Goal: Task Accomplishment & Management: Contribute content

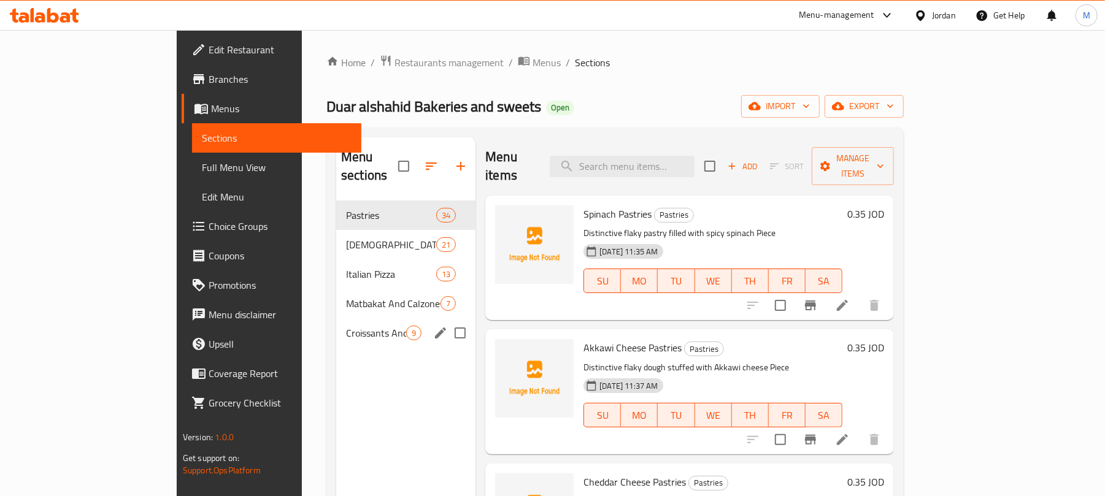
click at [351, 324] on div "Croissants And Danish 9" at bounding box center [405, 332] width 139 height 29
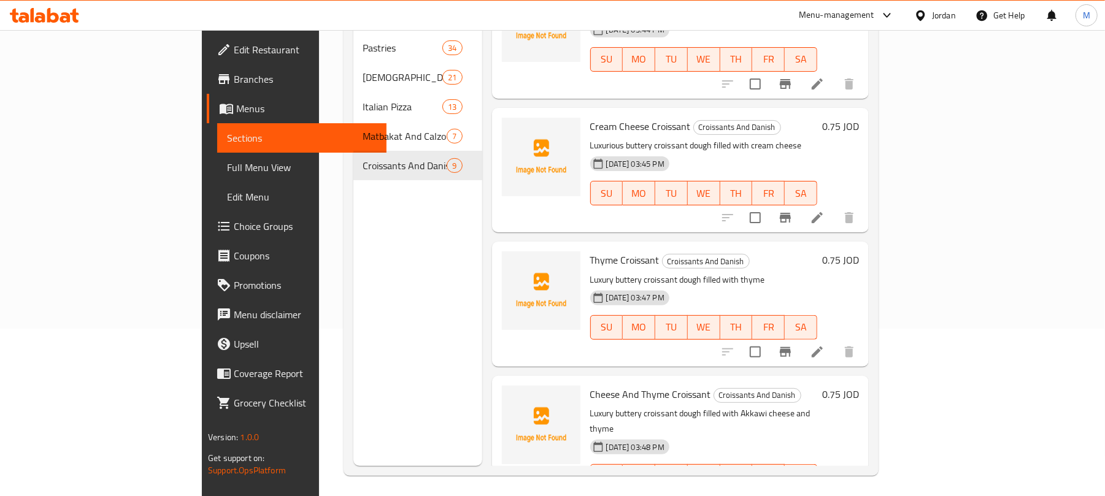
scroll to position [172, 0]
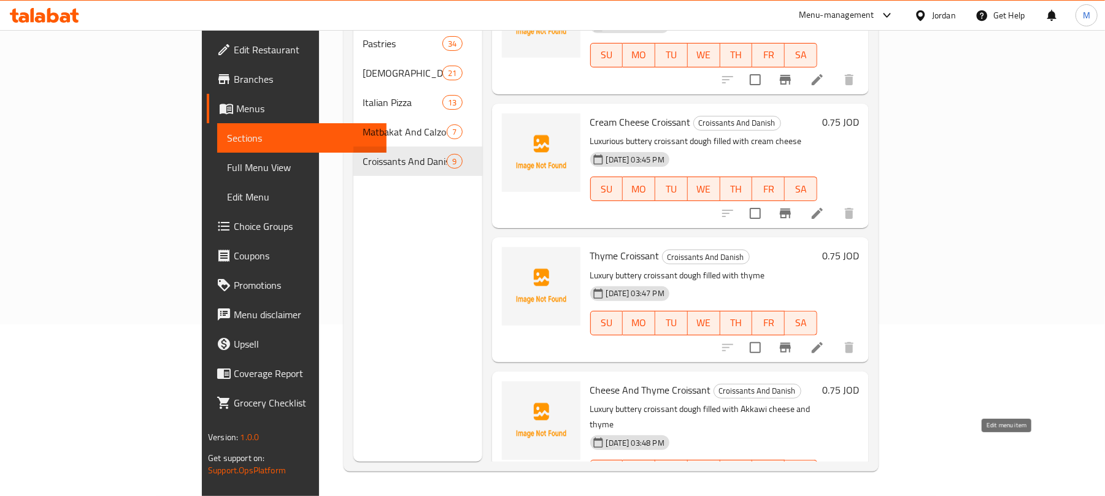
click at [823, 491] on icon at bounding box center [817, 496] width 11 height 11
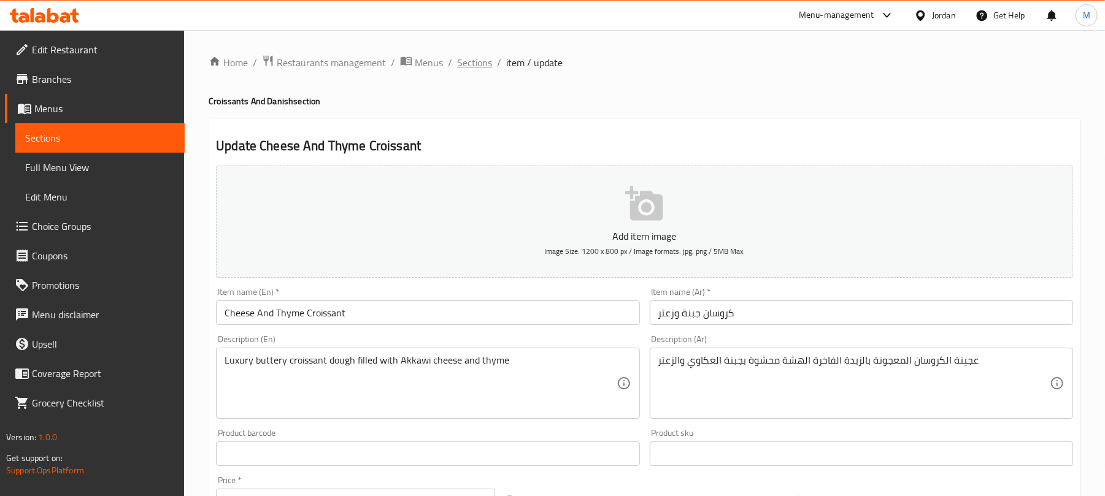
click at [483, 64] on span "Sections" at bounding box center [474, 62] width 35 height 15
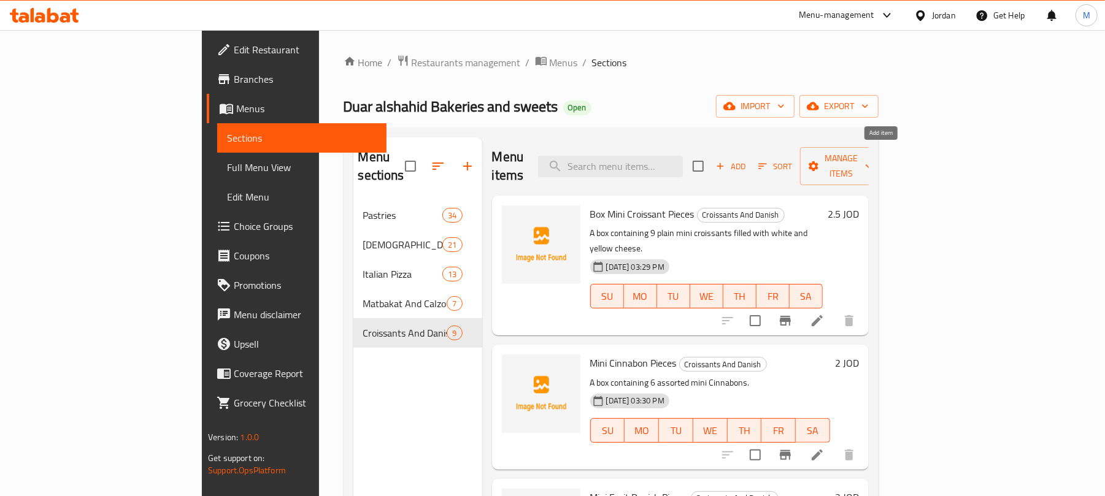
click at [747, 163] on span "Add" at bounding box center [730, 167] width 33 height 14
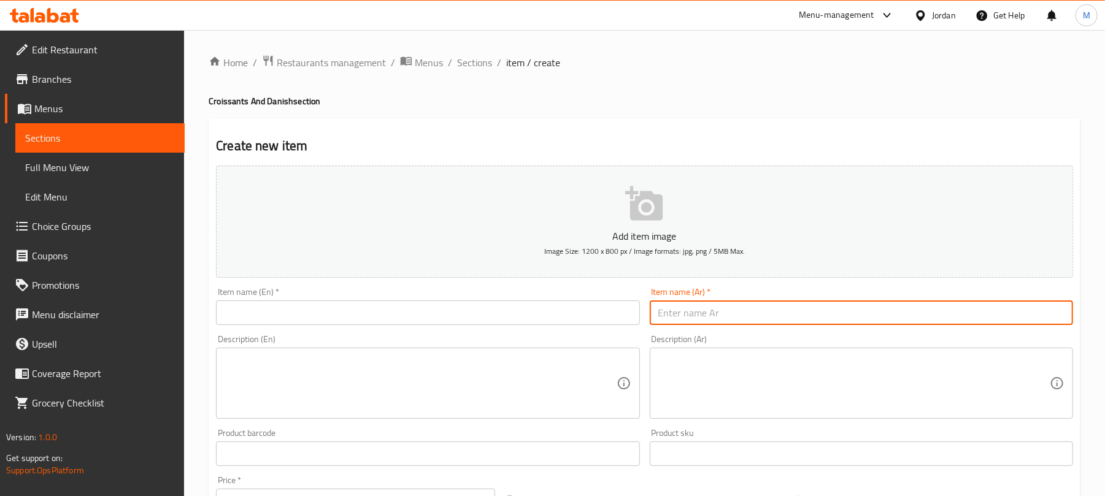
click at [694, 315] on input "text" at bounding box center [861, 313] width 423 height 25
paste input "كروسان تيركي"
type input "كروسان تيركي"
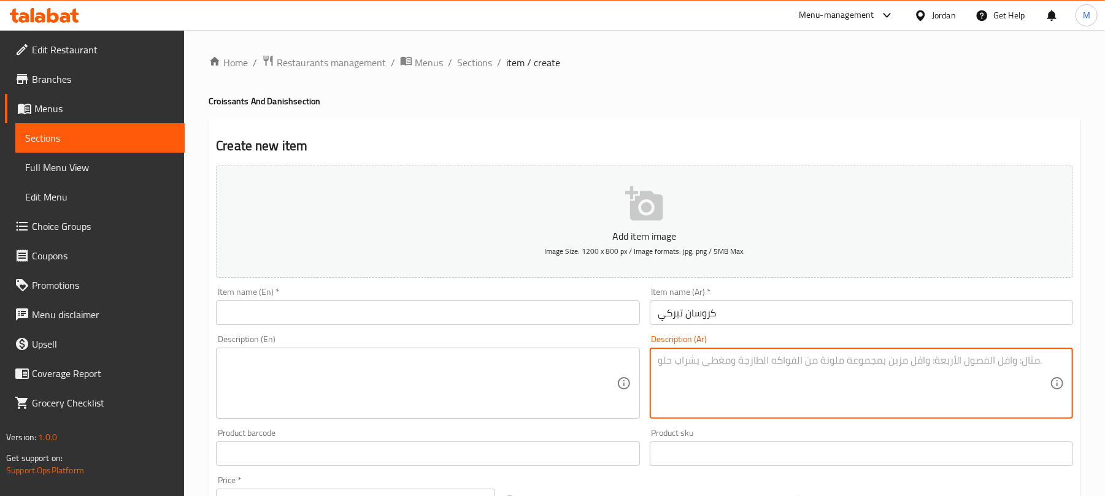
click at [685, 360] on textarea at bounding box center [853, 384] width 391 height 58
paste textarea "عجينة الكروسان المعجونة بالزبدة الفاخرة الهشة محشوة بشرائح التيركي"
type textarea "عجينة الكروسان المعجونة بالزبدة الفاخرة الهشة محشوة بشرائح التيركي"
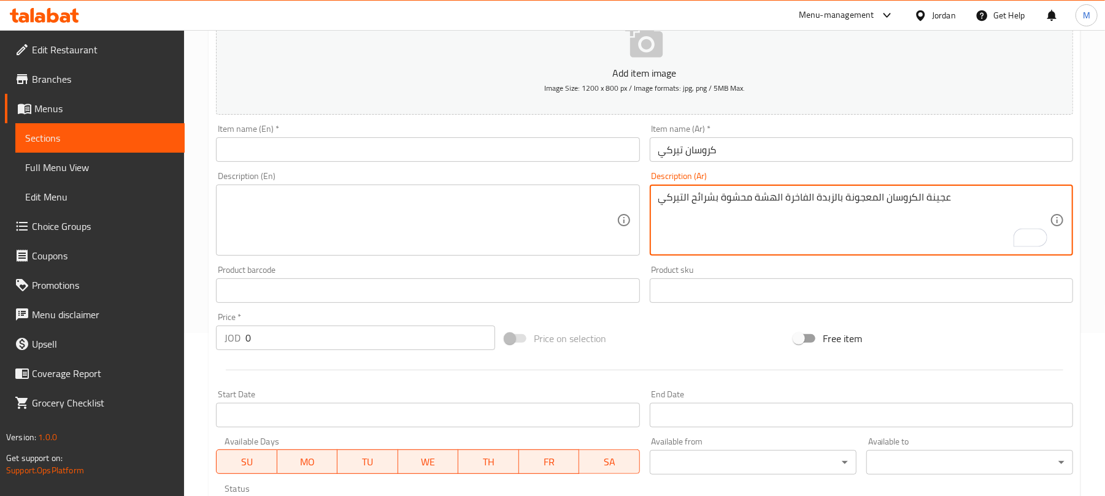
click at [377, 332] on input "0" at bounding box center [370, 338] width 250 height 25
paste input ".75"
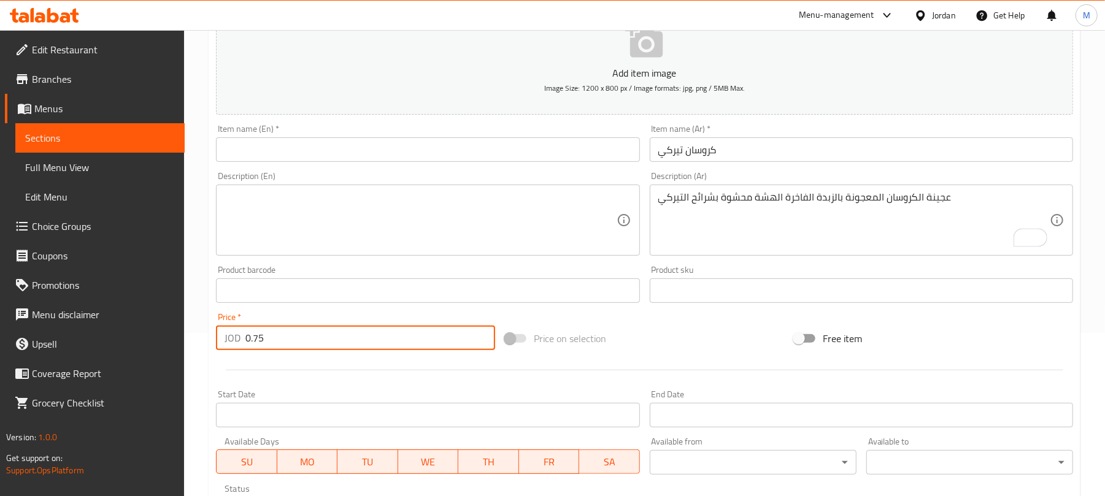
type input "0.75"
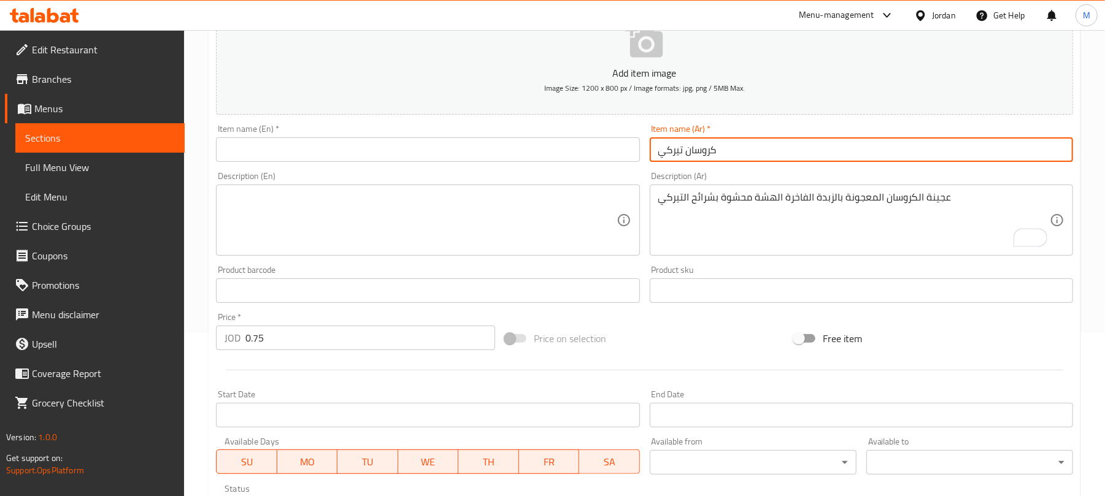
click at [747, 152] on input "كروسان تيركي" at bounding box center [861, 149] width 423 height 25
click at [286, 153] on input "text" at bounding box center [427, 149] width 423 height 25
paste input "Turkish croissant"
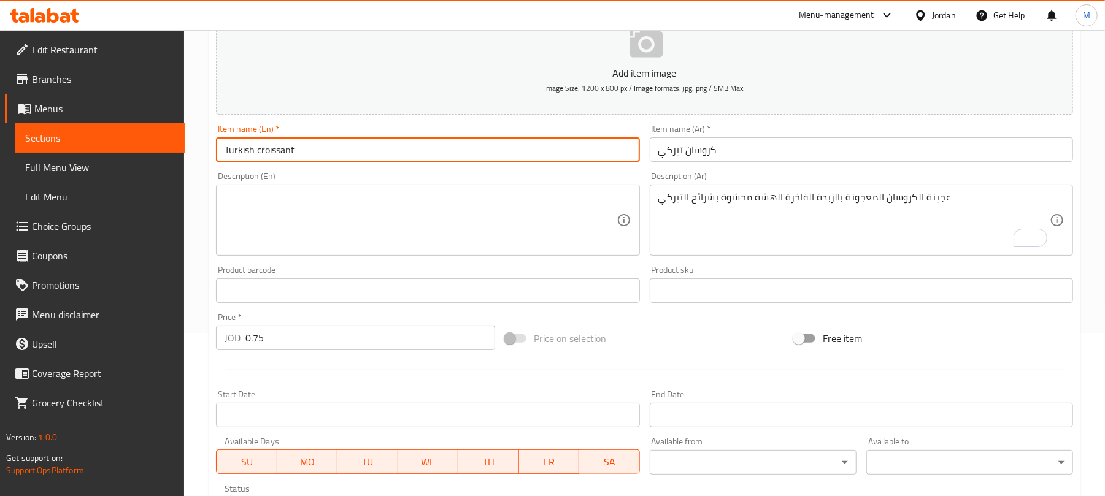
click at [258, 155] on input "Turkish croissant" at bounding box center [427, 149] width 423 height 25
type input "Turkey Croissant"
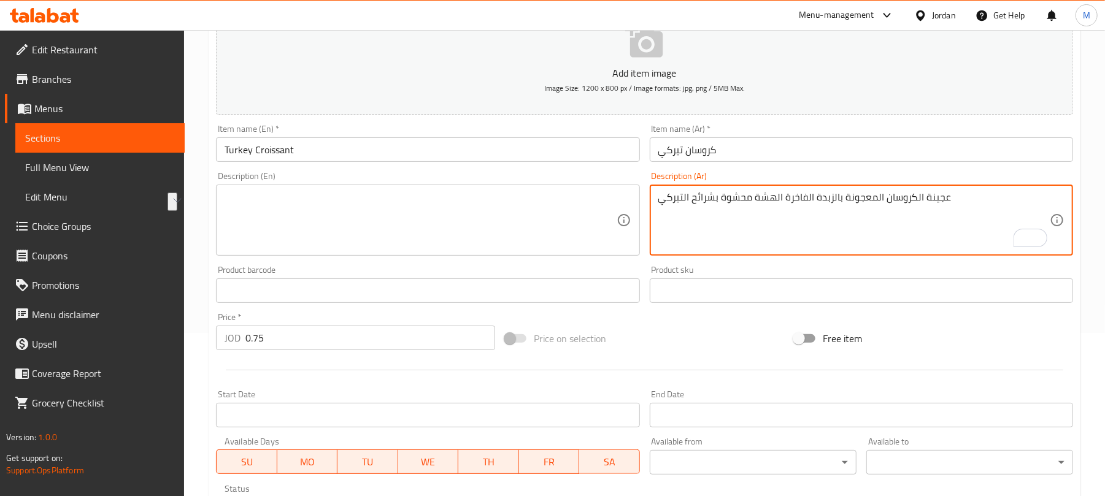
click at [271, 201] on textarea at bounding box center [420, 220] width 391 height 58
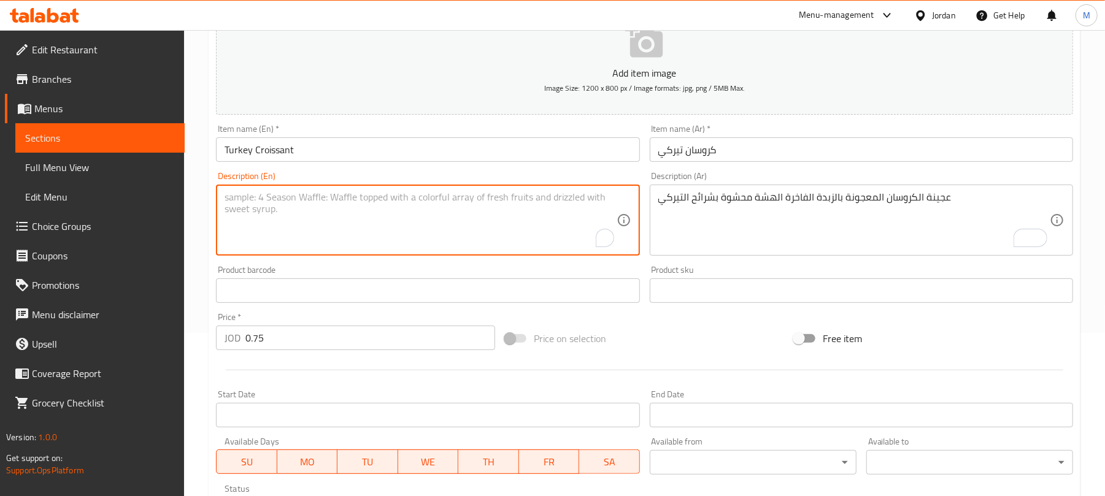
paste textarea "Luxury buttery croissant dough filled with turkey slices"
type textarea "Luxury buttery croissant dough filled with turkey slices"
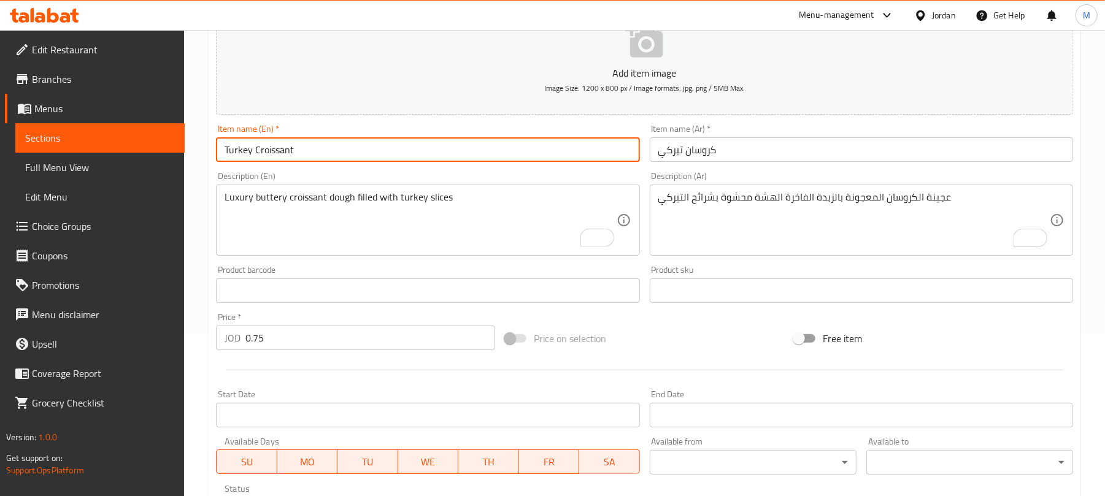
click at [423, 157] on input "Turkey Croissant" at bounding box center [427, 149] width 423 height 25
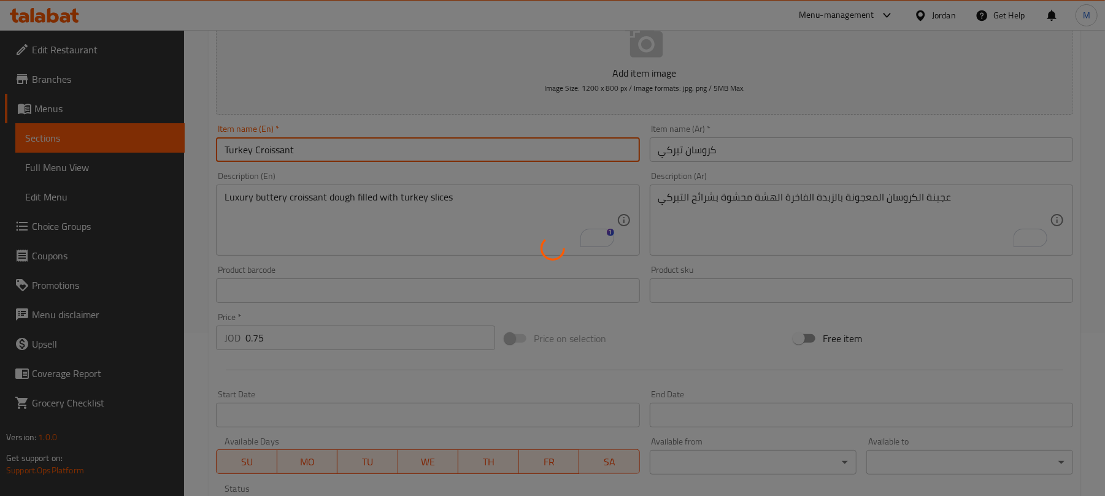
type input "0"
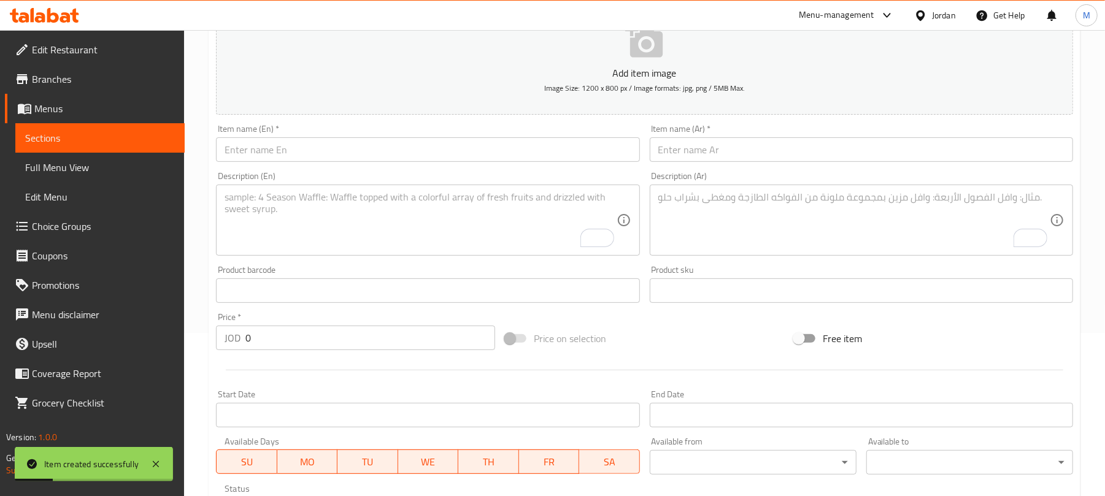
click at [693, 156] on input "text" at bounding box center [861, 149] width 423 height 25
paste input "كروسان سلامي"
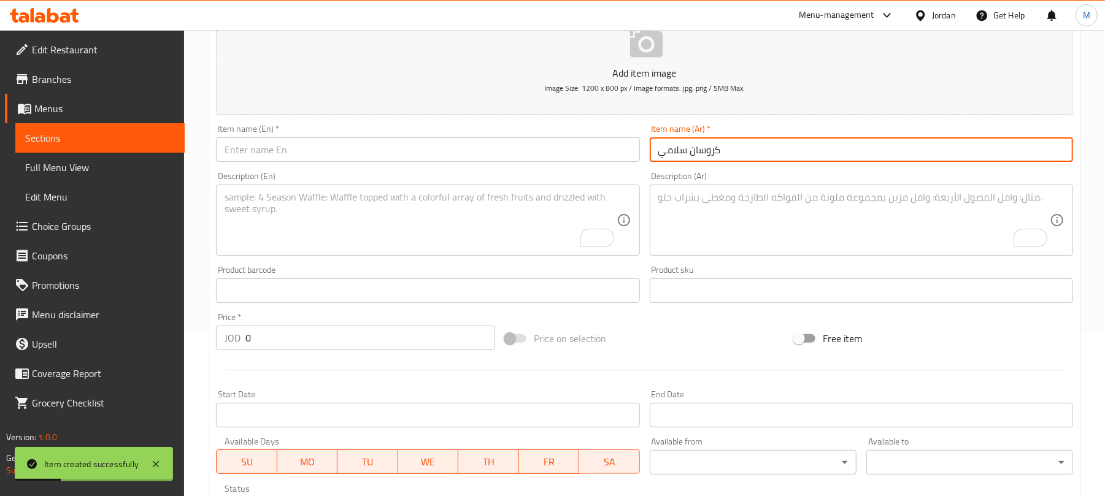
type input "كروسان سلامي"
click at [675, 232] on textarea "To enrich screen reader interactions, please activate Accessibility in Grammarl…" at bounding box center [853, 220] width 391 height 58
paste textarea "عجينة الكروسان المعجونة بالزبدة الفاخرة الهشة محشوة بشرائح السلامي"
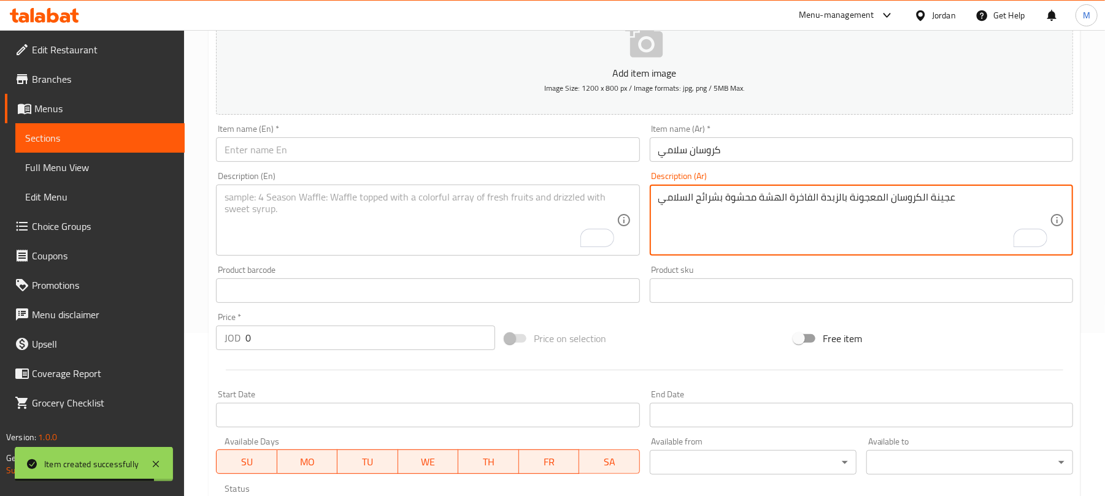
type textarea "عجينة الكروسان المعجونة بالزبدة الفاخرة الهشة محشوة بشرائح السلامي"
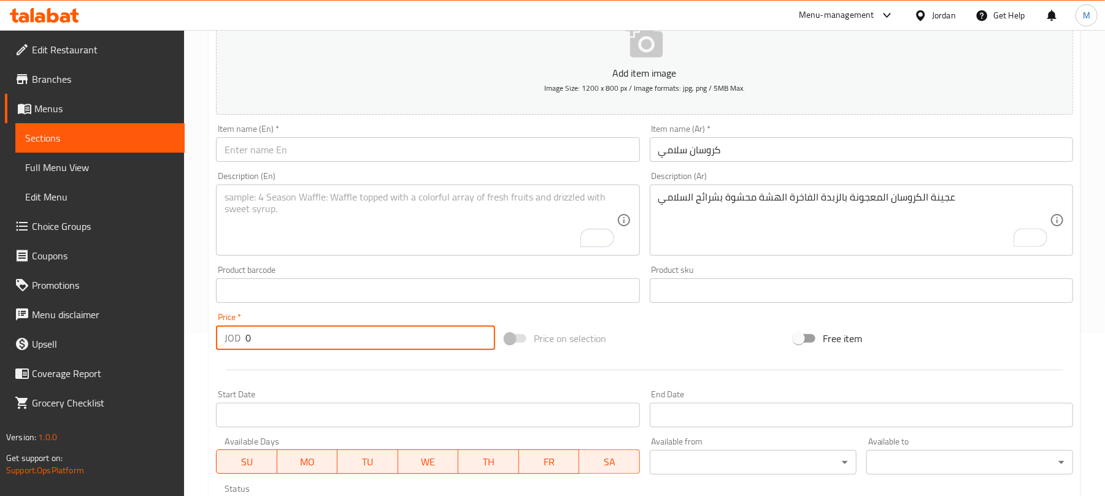
click at [326, 347] on input "0" at bounding box center [370, 338] width 250 height 25
paste input ".75"
type input "0.75"
click at [695, 155] on input "كروسان سلامي" at bounding box center [861, 149] width 423 height 25
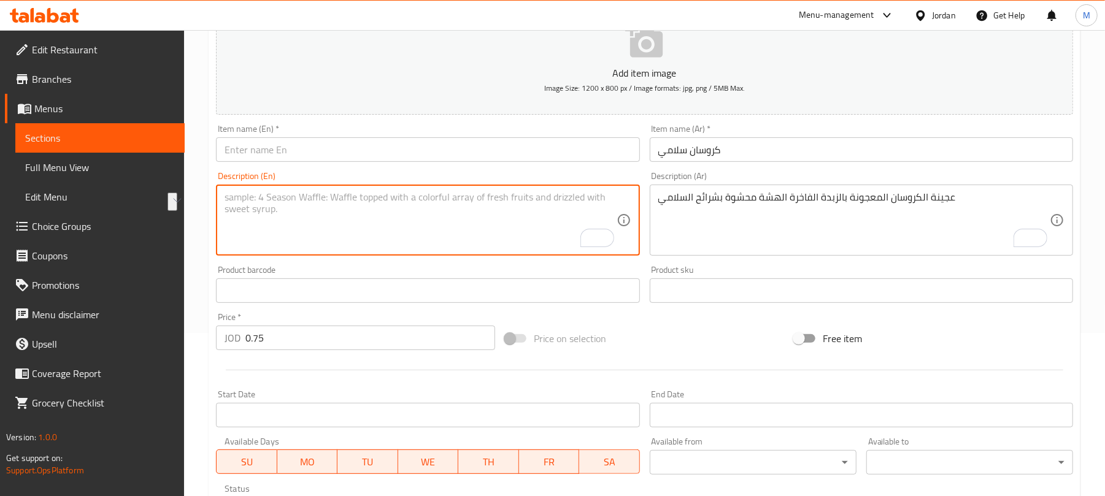
click at [296, 221] on textarea "To enrich screen reader interactions, please activate Accessibility in Grammarl…" at bounding box center [420, 220] width 391 height 58
paste textarea "Luxury buttery croissant dough filled with salami slices"
type textarea "Luxury buttery croissant dough filled with salami slices"
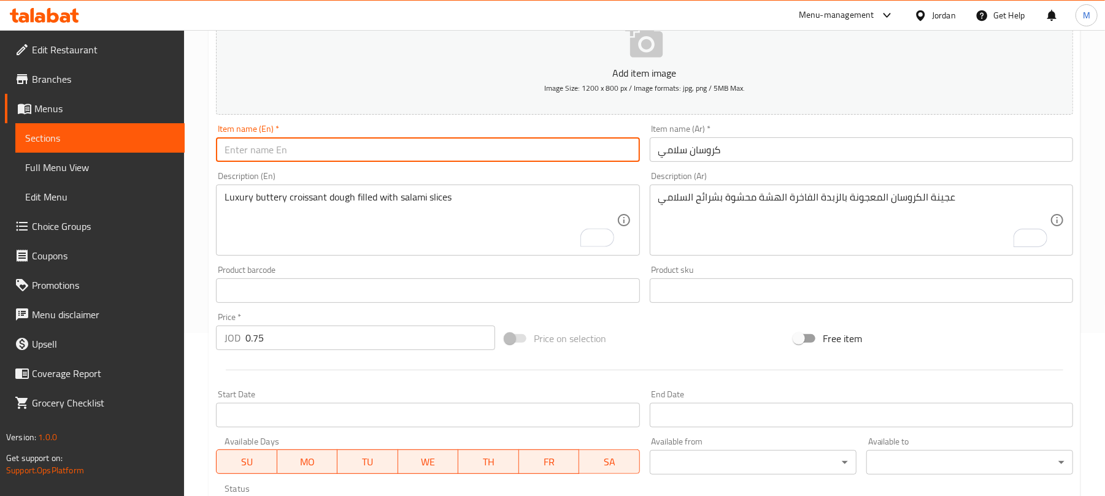
click at [258, 151] on input "text" at bounding box center [427, 149] width 423 height 25
paste input "croissant"
type input "Salami Croissant"
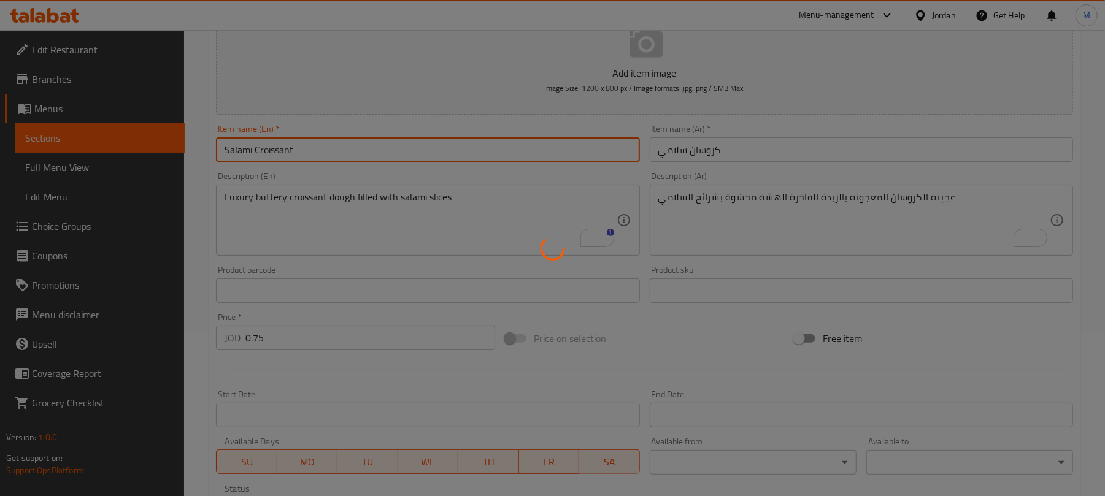
type input "0"
